Goal: Task Accomplishment & Management: Manage account settings

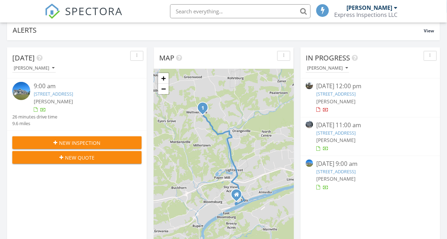
scroll to position [3, 4]
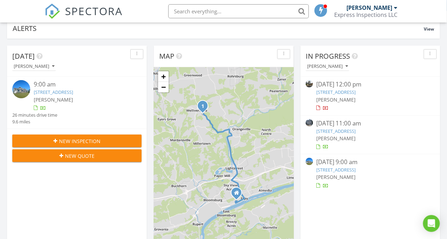
click at [39, 91] on link "357 Lick Run Rd, Bloomsburg, PA 17815" at bounding box center [53, 92] width 39 height 6
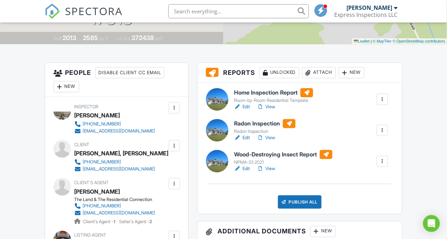
scroll to position [158, 0]
click at [247, 168] on link "Edit" at bounding box center [242, 168] width 16 height 7
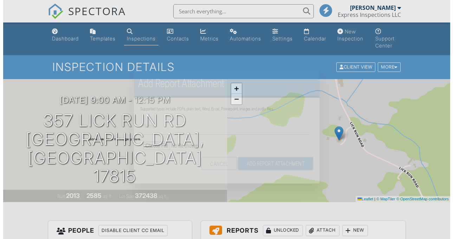
scroll to position [131, 0]
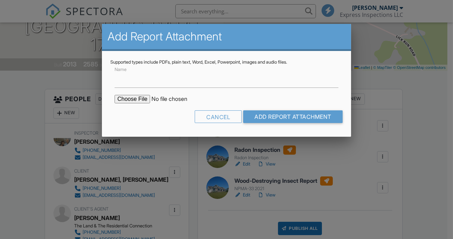
click at [127, 98] on input "file" at bounding box center [174, 99] width 119 height 8
type input "C:\fakepath\357_Lick_Run_Rd___Wood_Destroying_Insect_Report.pdf"
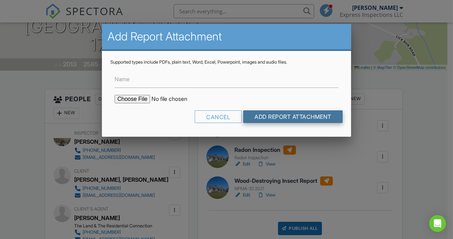
click at [318, 116] on input "Add Report Attachment" at bounding box center [292, 116] width 99 height 13
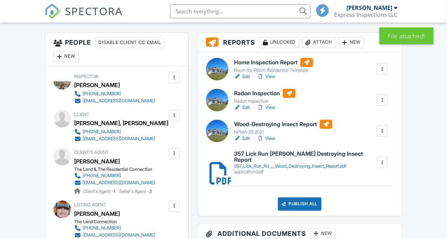
click at [381, 130] on div at bounding box center [382, 131] width 7 height 7
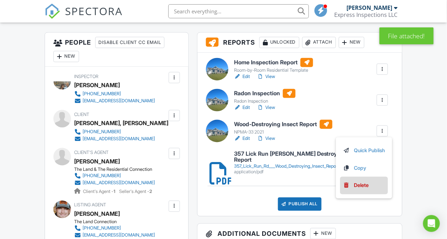
click at [369, 186] on link "Delete" at bounding box center [364, 186] width 42 height 8
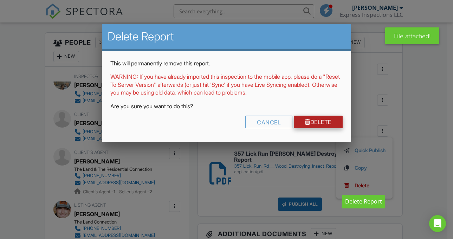
click at [334, 125] on link "Delete" at bounding box center [318, 122] width 49 height 13
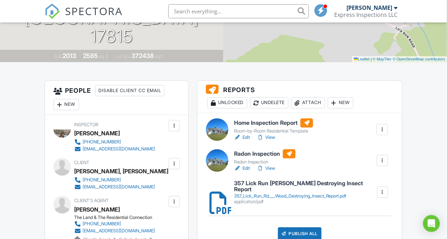
scroll to position [154, 0]
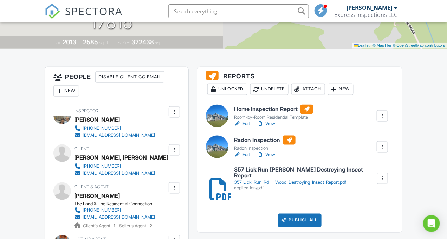
click at [246, 124] on link "Edit" at bounding box center [242, 123] width 16 height 7
